Goal: Use online tool/utility: Utilize a website feature to perform a specific function

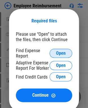
click at [63, 53] on span "Open" at bounding box center [61, 53] width 10 height 5
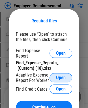
click at [60, 78] on span "Open" at bounding box center [61, 77] width 10 height 5
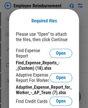
click at [23, 25] on div "Required files" at bounding box center [44, 21] width 56 height 10
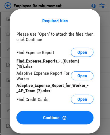
scroll to position [106, 0]
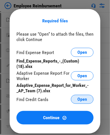
click at [86, 97] on span "Open" at bounding box center [82, 99] width 10 height 5
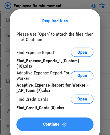
click at [59, 108] on div "Continue" at bounding box center [54, 124] width 63 height 5
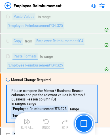
scroll to position [2276, 0]
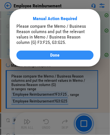
click at [53, 54] on span "Done" at bounding box center [54, 55] width 9 height 5
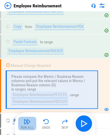
click at [25, 108] on img "button" at bounding box center [27, 121] width 7 height 7
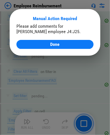
scroll to position [3183, 0]
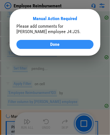
click at [61, 42] on div "Done" at bounding box center [54, 44] width 63 height 5
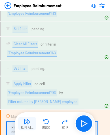
click at [29, 108] on div "Run All" at bounding box center [27, 127] width 13 height 3
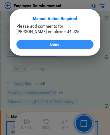
click at [53, 41] on button "Done" at bounding box center [54, 44] width 77 height 9
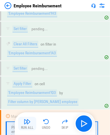
click at [30, 108] on img "button" at bounding box center [27, 121] width 7 height 7
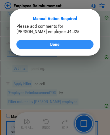
click at [50, 42] on span "Done" at bounding box center [54, 44] width 9 height 5
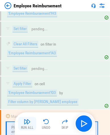
click at [24, 108] on div "Run All" at bounding box center [27, 127] width 13 height 3
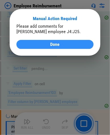
click at [48, 44] on div "Done" at bounding box center [54, 44] width 63 height 5
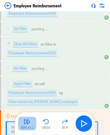
click at [27, 108] on img "button" at bounding box center [27, 121] width 7 height 7
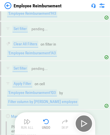
click at [27, 108] on div "Run All Undo Skip" at bounding box center [55, 124] width 75 height 18
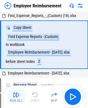
click at [14, 100] on div "Run All" at bounding box center [16, 100] width 13 height 3
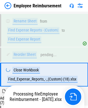
scroll to position [83, 0]
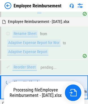
scroll to position [234, 0]
